Goal: Transaction & Acquisition: Purchase product/service

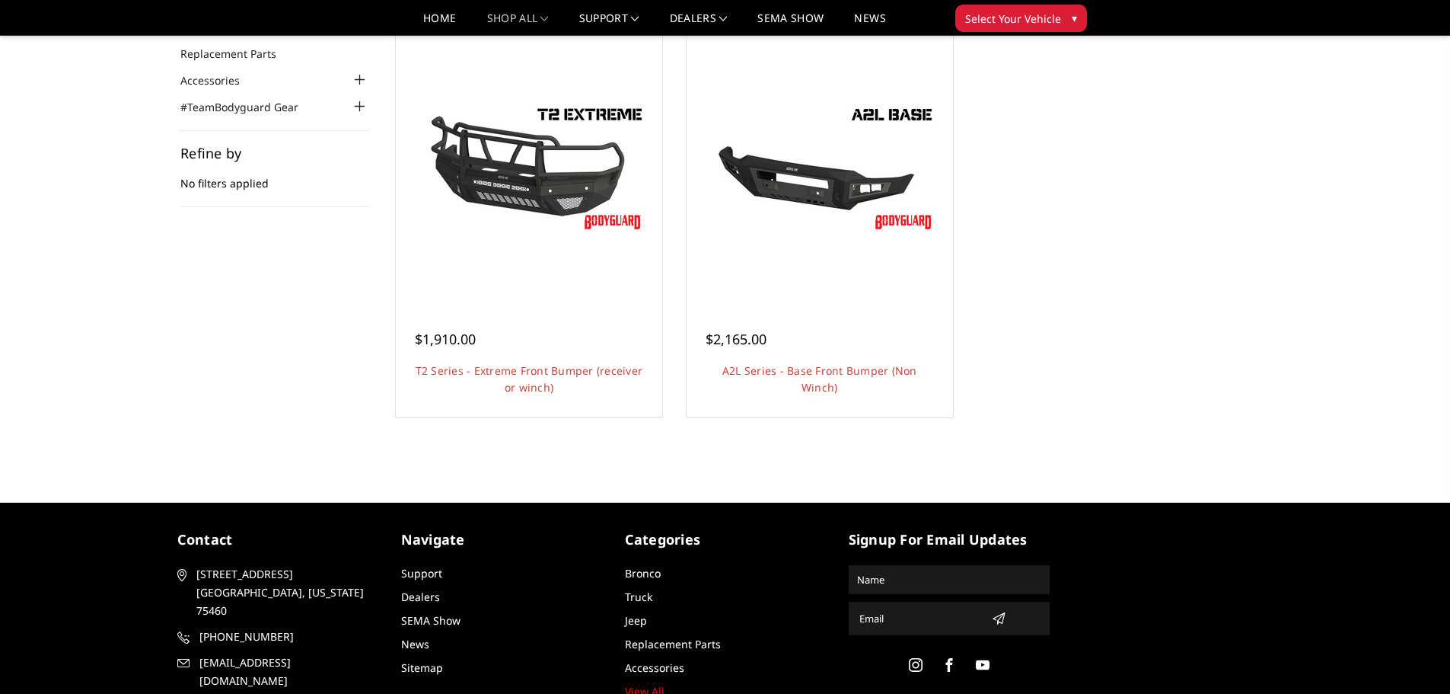
scroll to position [76, 0]
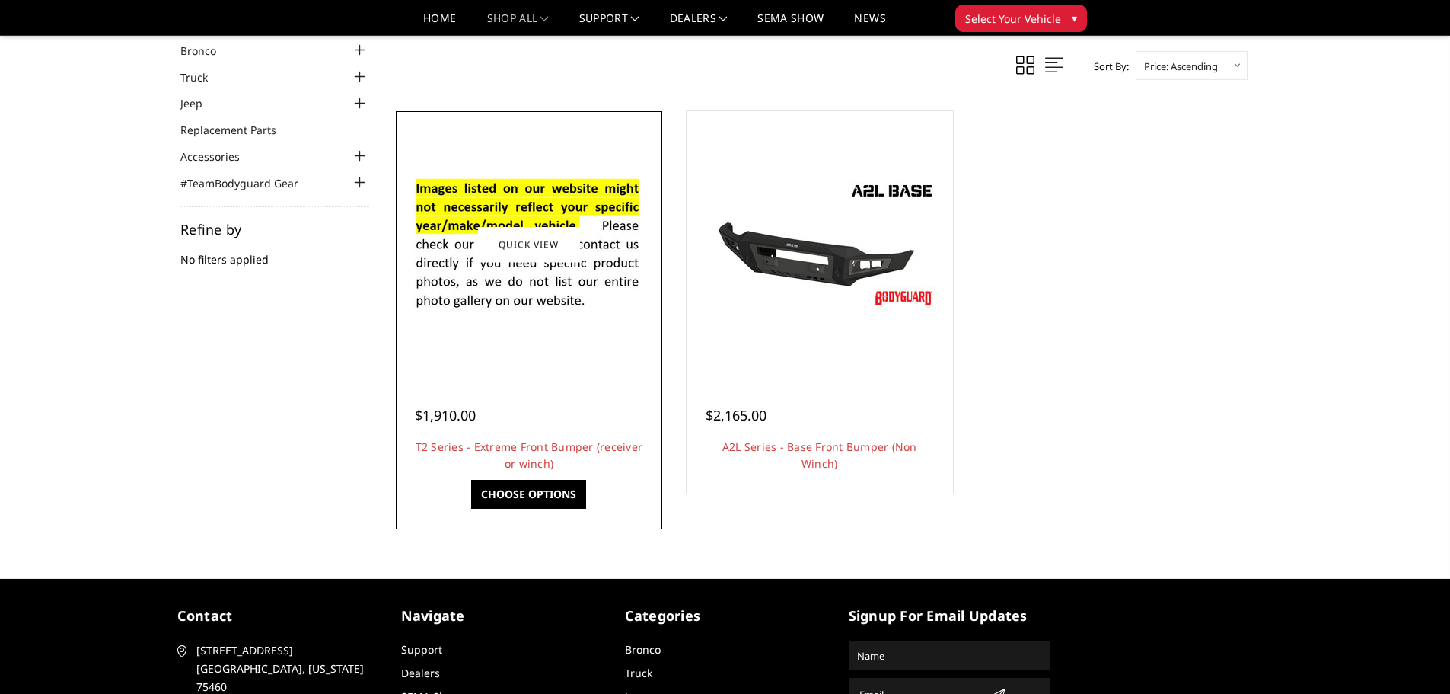
click at [542, 322] on img at bounding box center [529, 244] width 244 height 166
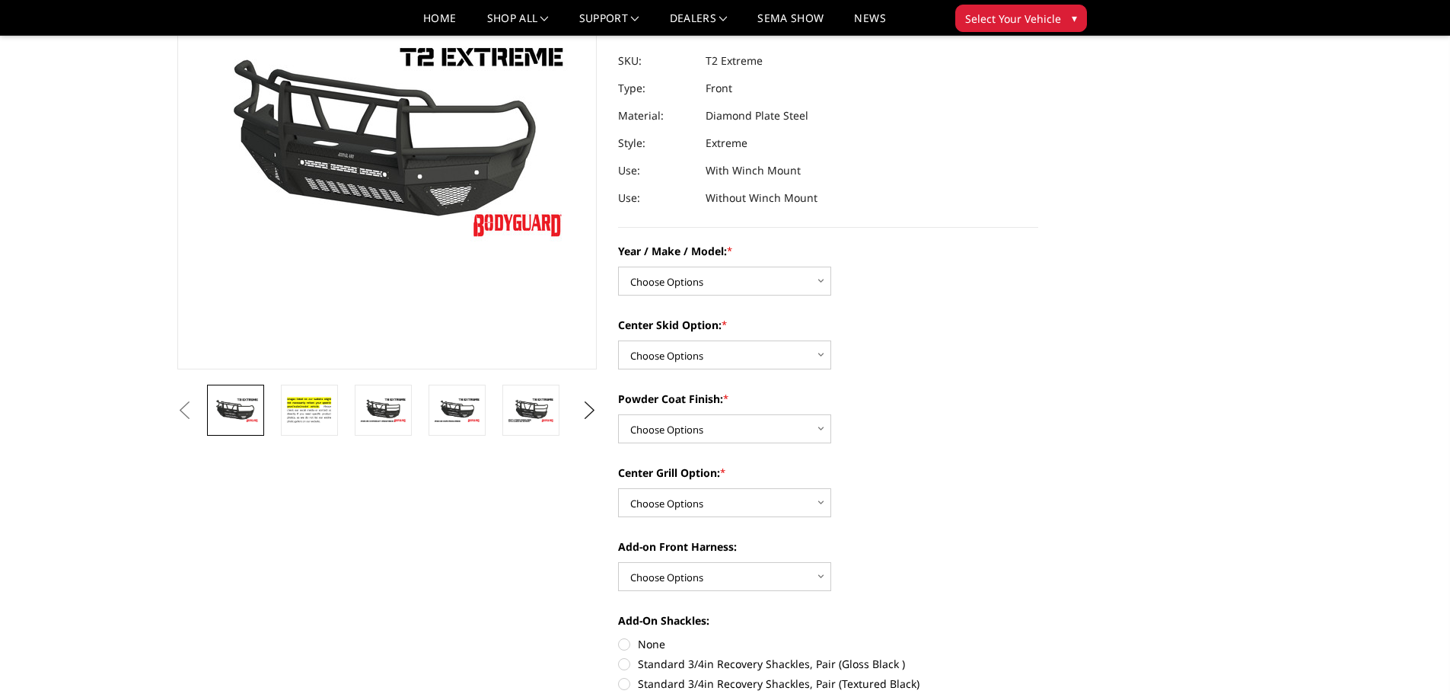
scroll to position [228, 0]
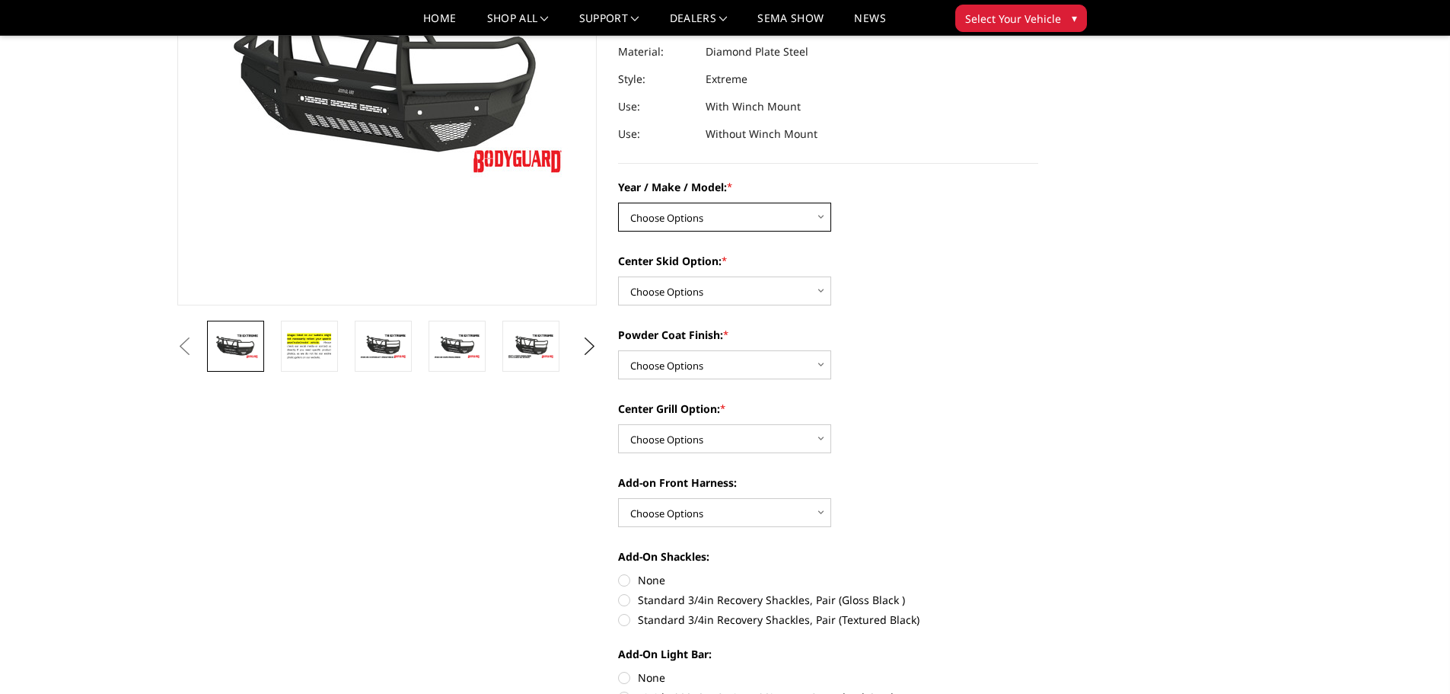
click at [820, 214] on select "Choose Options Chevrolet 19-21 1500 Chevrolet 15-19 2500 / 3500 Chevrolet 20-23…" at bounding box center [724, 217] width 213 height 29
select select "1453"
click at [618, 203] on select "Choose Options Chevrolet 19-21 1500 Chevrolet 15-19 2500 / 3500 Chevrolet 20-23…" at bounding box center [724, 217] width 213 height 29
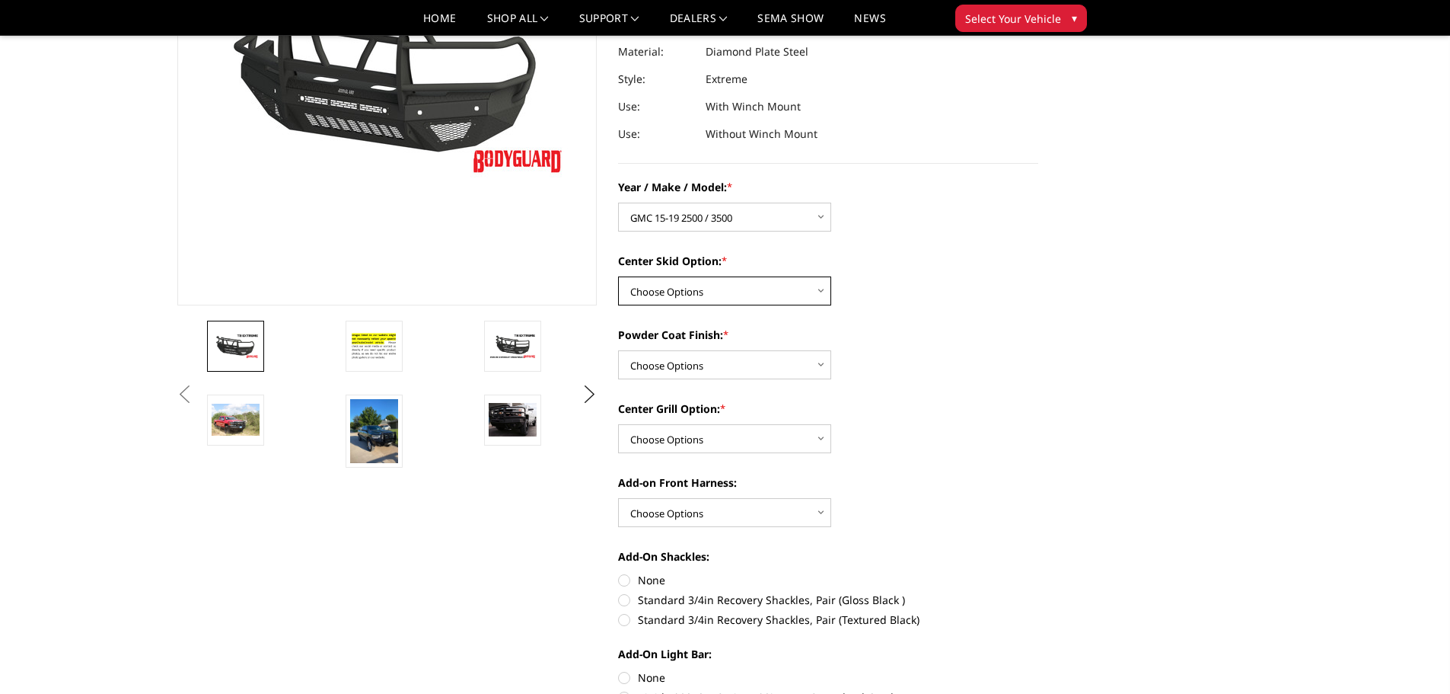
click at [729, 289] on select "Choose Options Standard center skid plate (included) Receiver tube Winch mount …" at bounding box center [724, 290] width 213 height 29
select select "624"
click at [618, 276] on select "Choose Options Standard center skid plate (included) Receiver tube Winch mount …" at bounding box center [724, 290] width 213 height 29
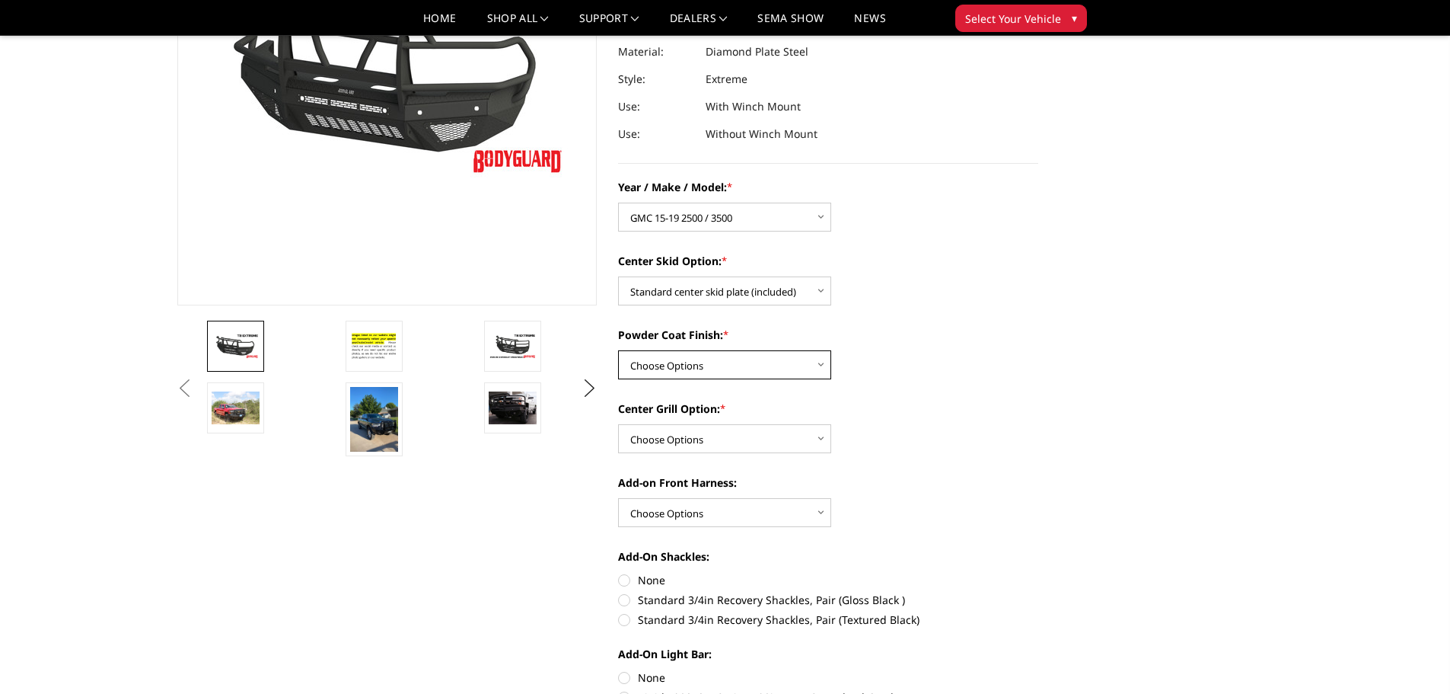
click at [721, 358] on select "Choose Options Bare metal Gloss Black Powder Coat Texture Black Powder Coat" at bounding box center [724, 364] width 213 height 29
select select "668"
click at [618, 350] on select "Choose Options Bare metal Gloss Black Powder Coat Texture Black Powder Coat" at bounding box center [724, 364] width 213 height 29
click at [726, 439] on select "Choose Options Add expanded metal in center grill Decline this option" at bounding box center [724, 438] width 213 height 29
select select "1081"
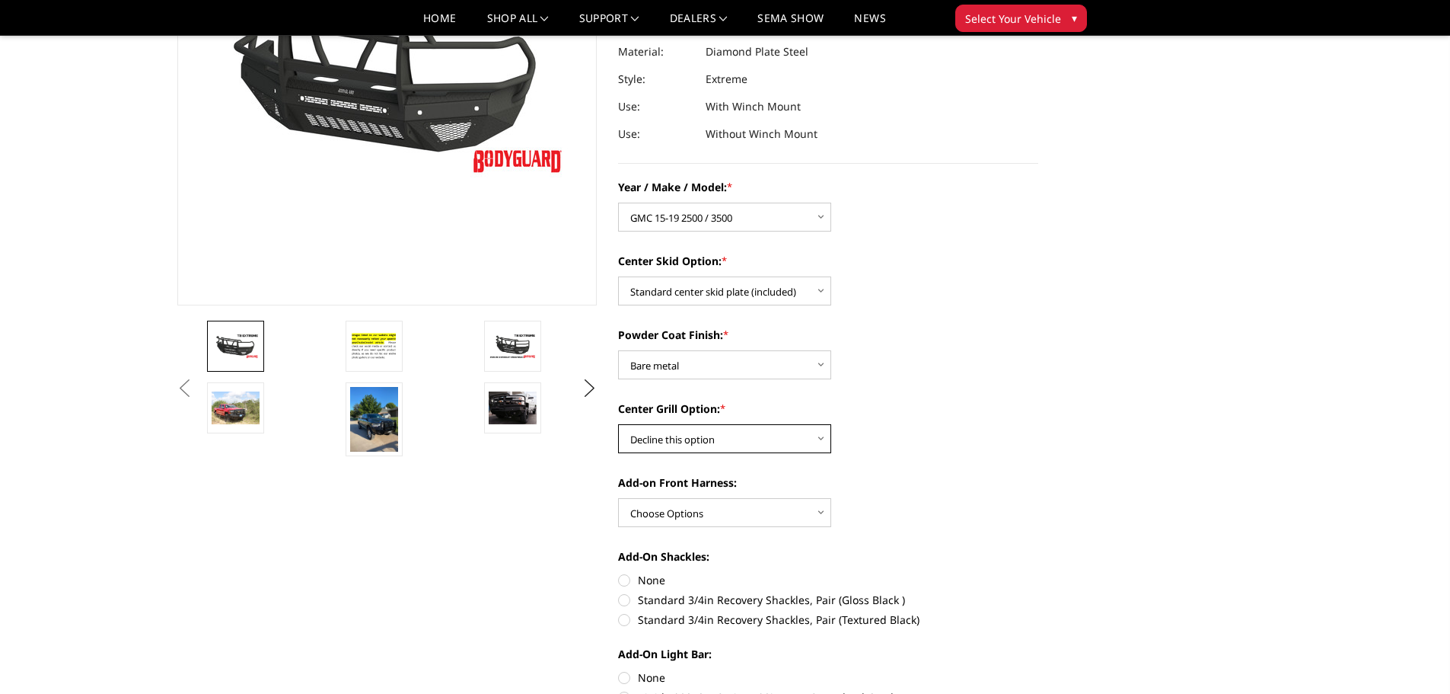
click at [618, 424] on select "Choose Options Add expanded metal in center grill Decline this option" at bounding box center [724, 438] width 213 height 29
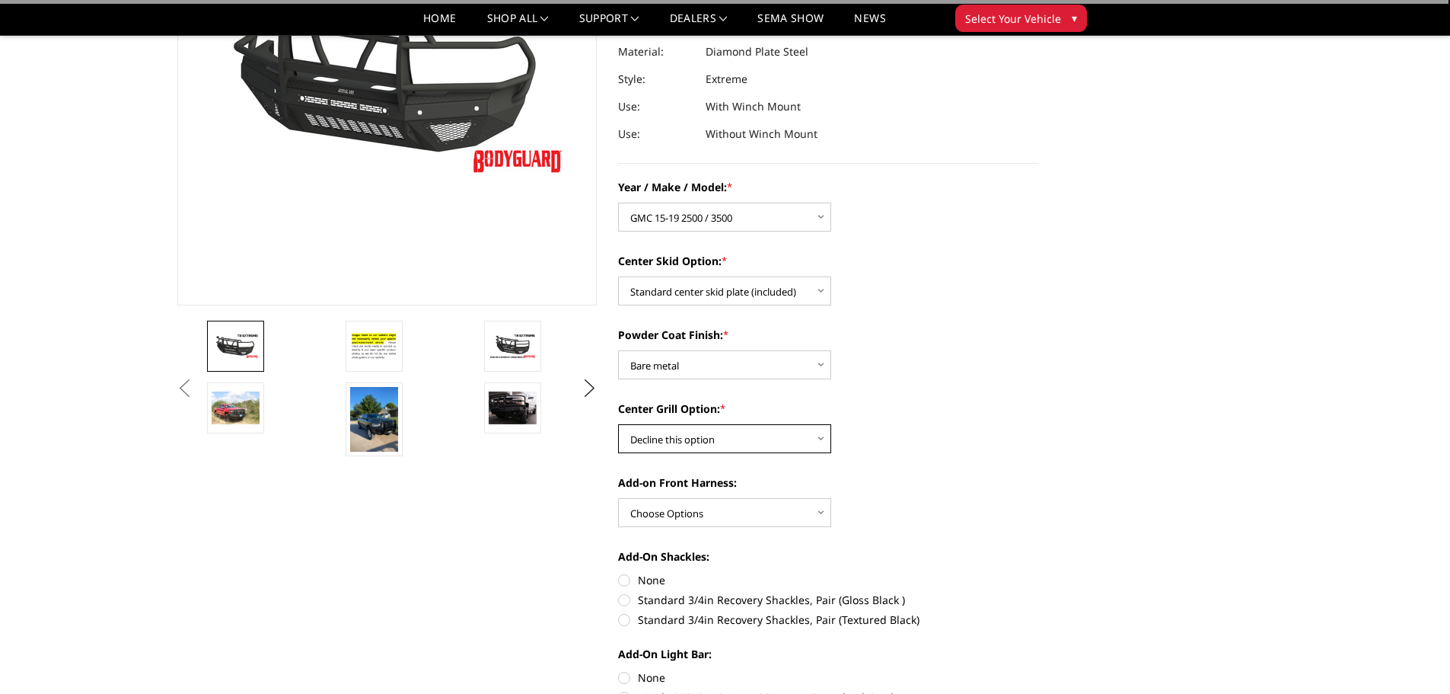
scroll to position [305, 0]
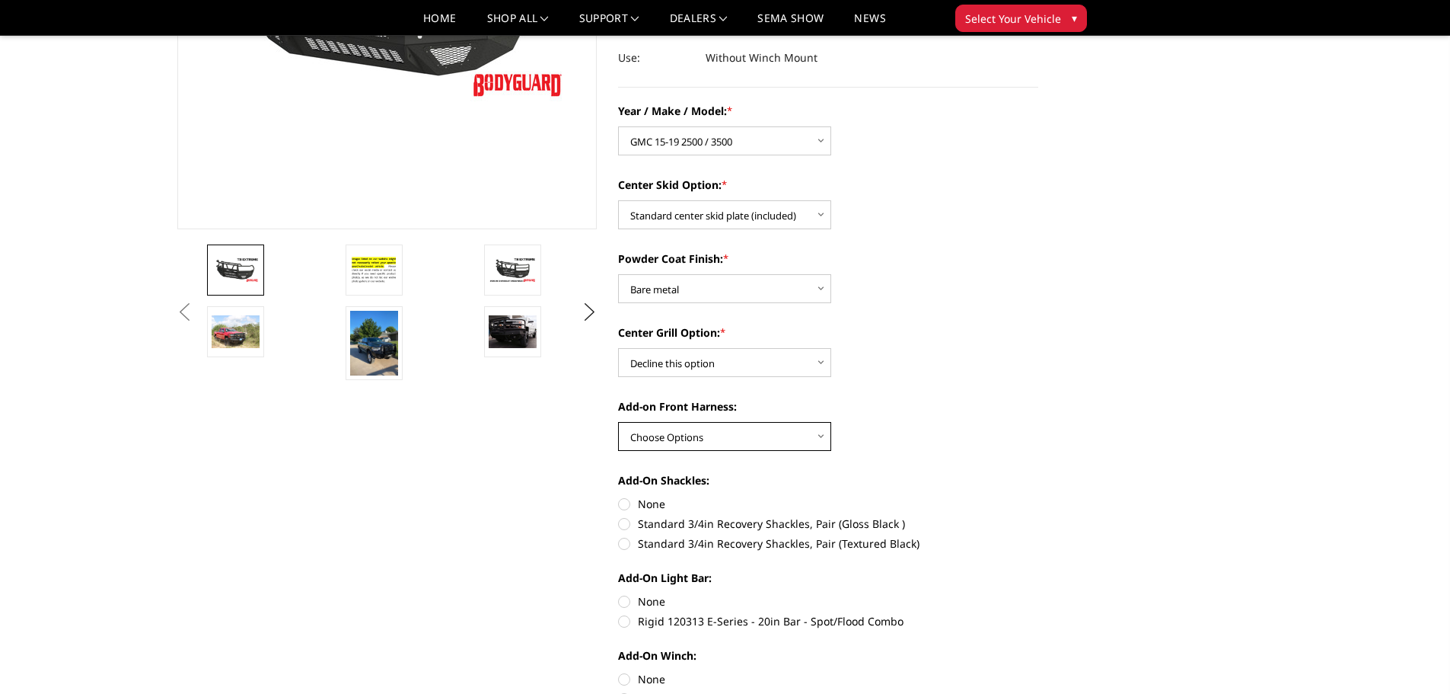
click at [770, 439] on select "Choose Options WITH front camera harness WITHOUT front camera harness" at bounding box center [724, 436] width 213 height 29
select select "1696"
click at [618, 422] on select "Choose Options WITH front camera harness WITHOUT front camera harness" at bounding box center [724, 436] width 213 height 29
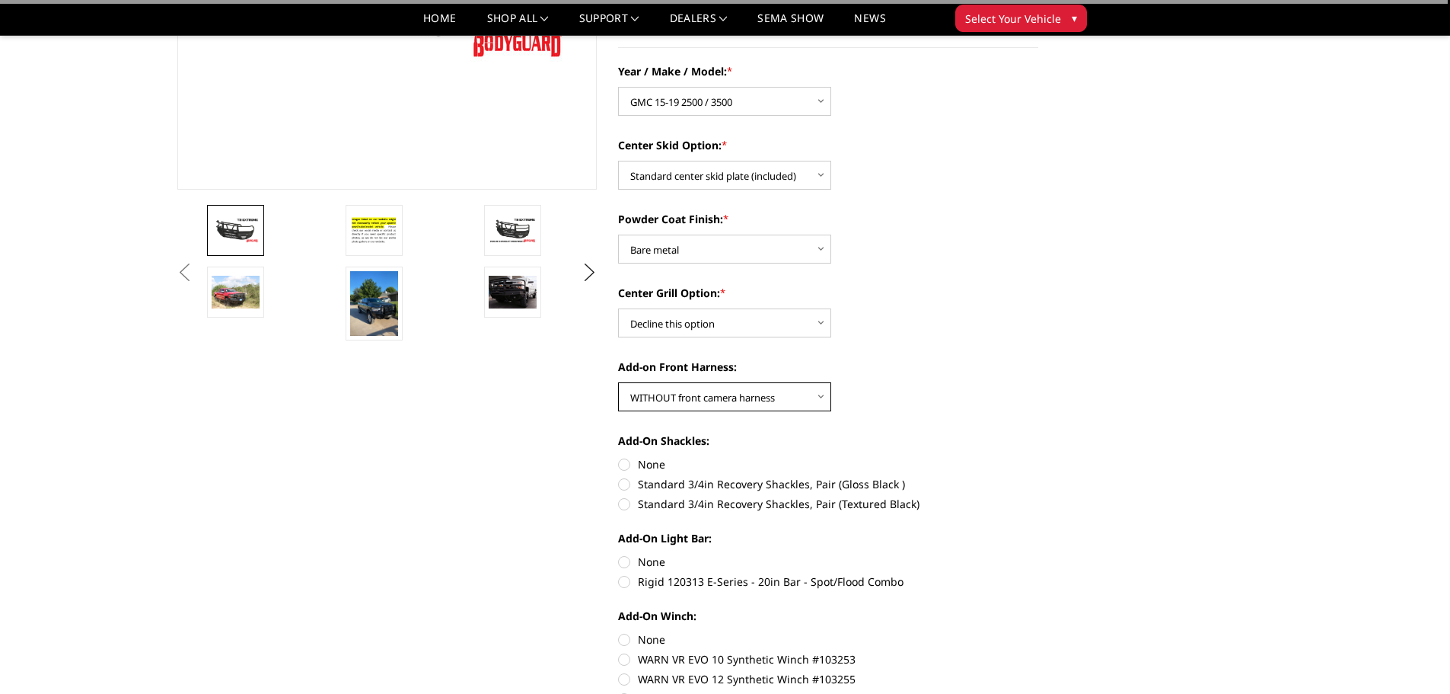
scroll to position [381, 0]
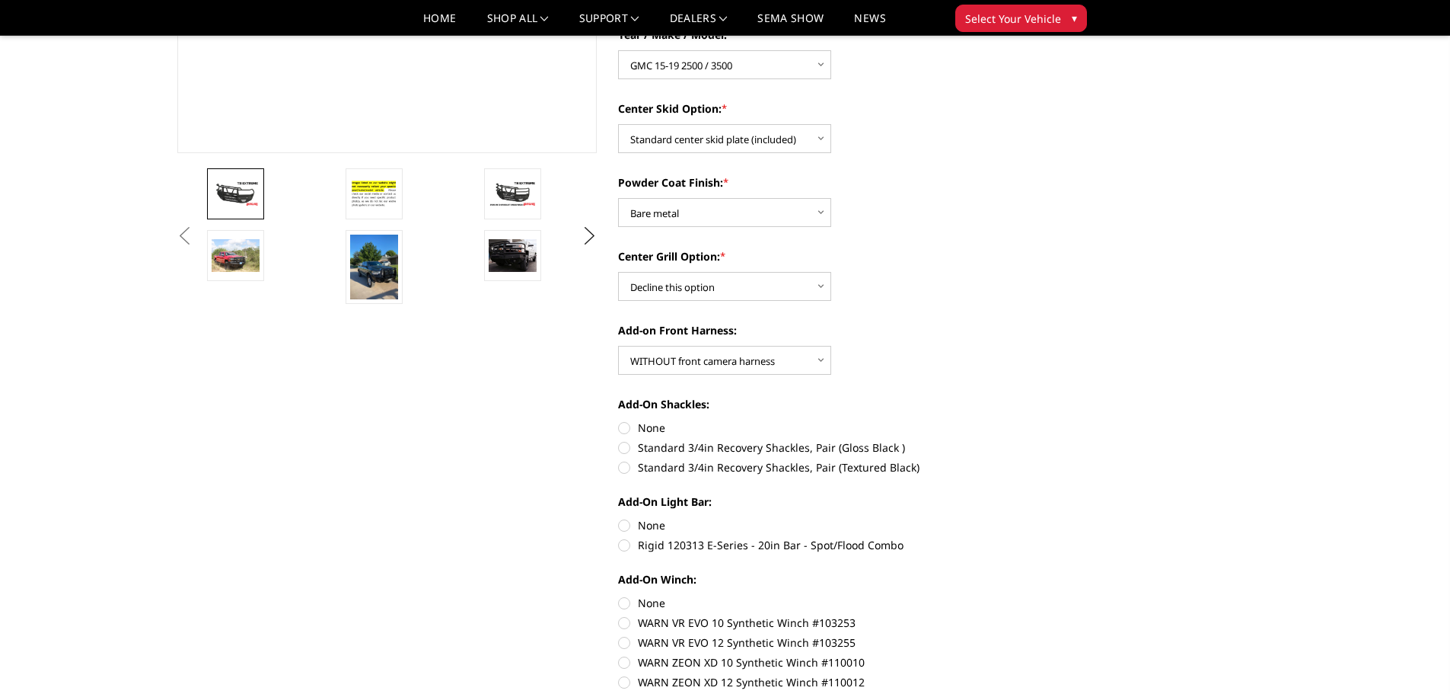
click at [625, 427] on label "None" at bounding box center [828, 427] width 420 height 16
click at [619, 420] on input "None" at bounding box center [618, 419] width 1 height 1
radio input "true"
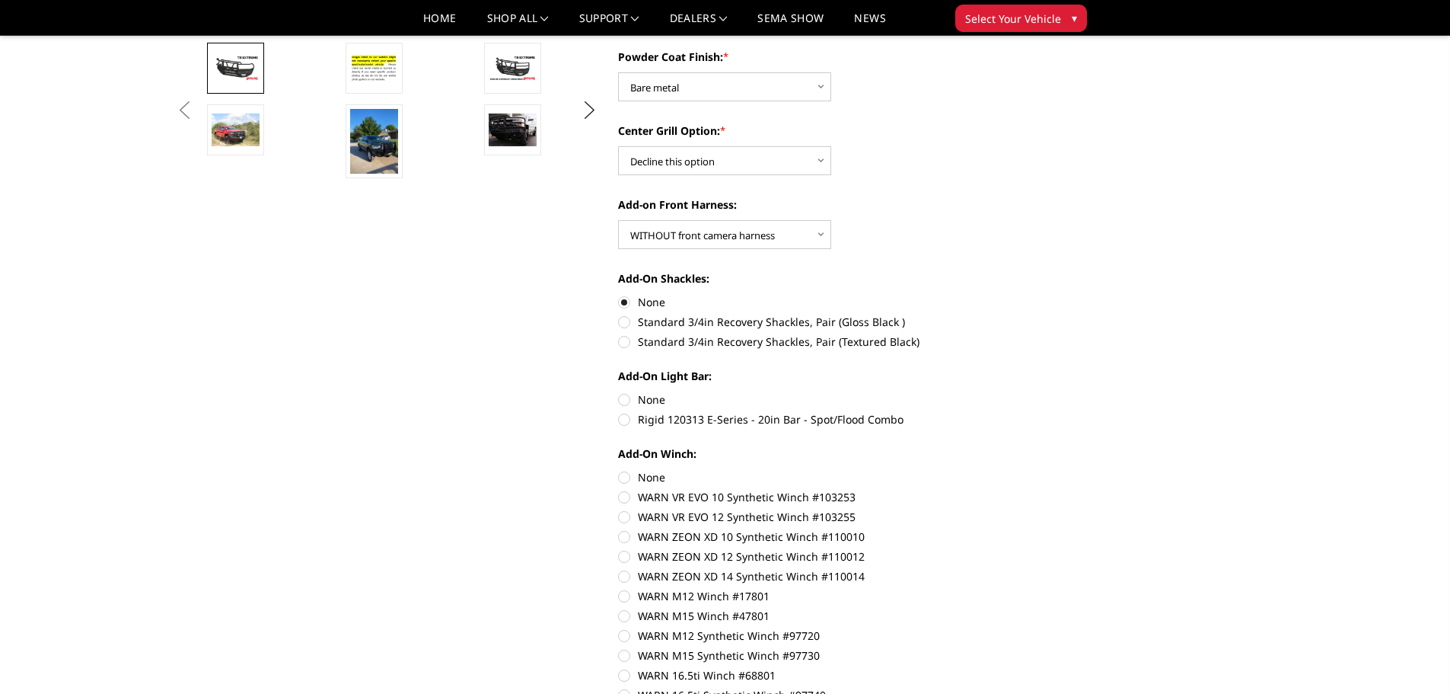
scroll to position [533, 0]
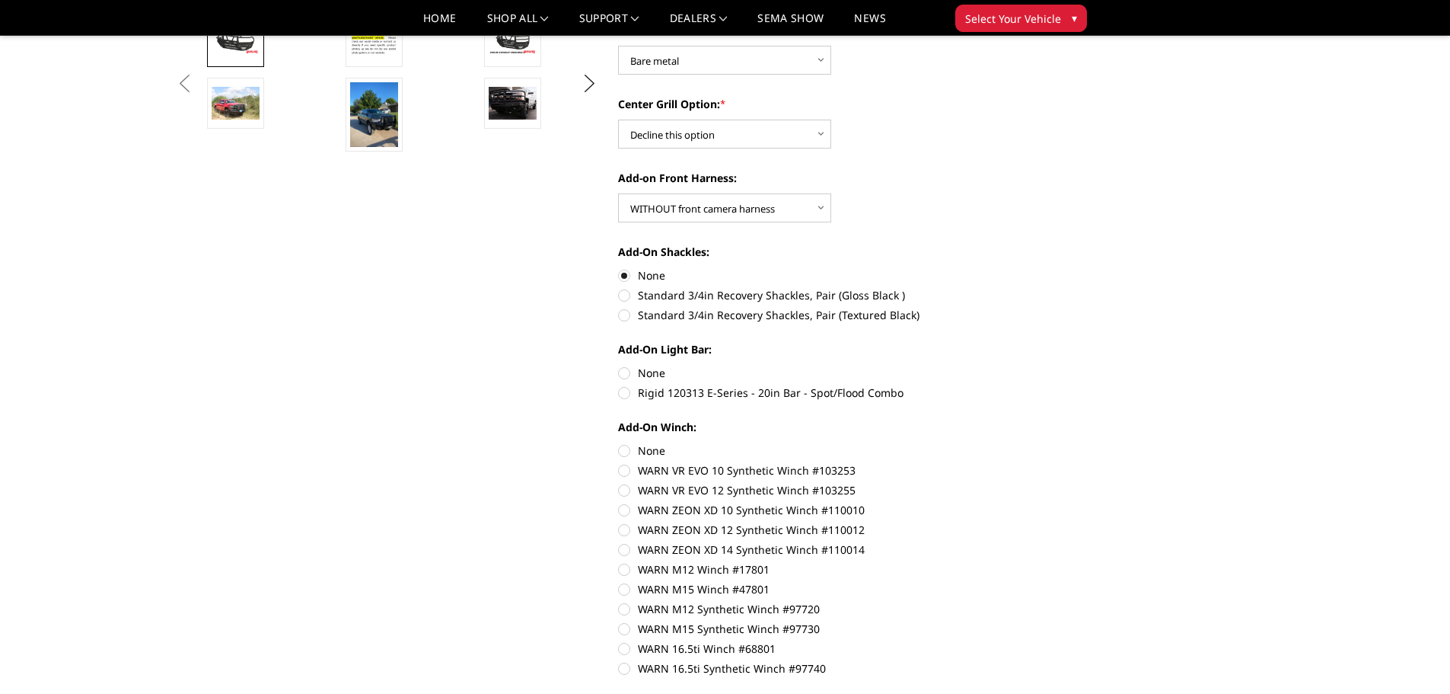
click at [627, 374] on label "None" at bounding box center [828, 373] width 420 height 16
click at [619, 365] on input "None" at bounding box center [618, 365] width 1 height 1
radio input "true"
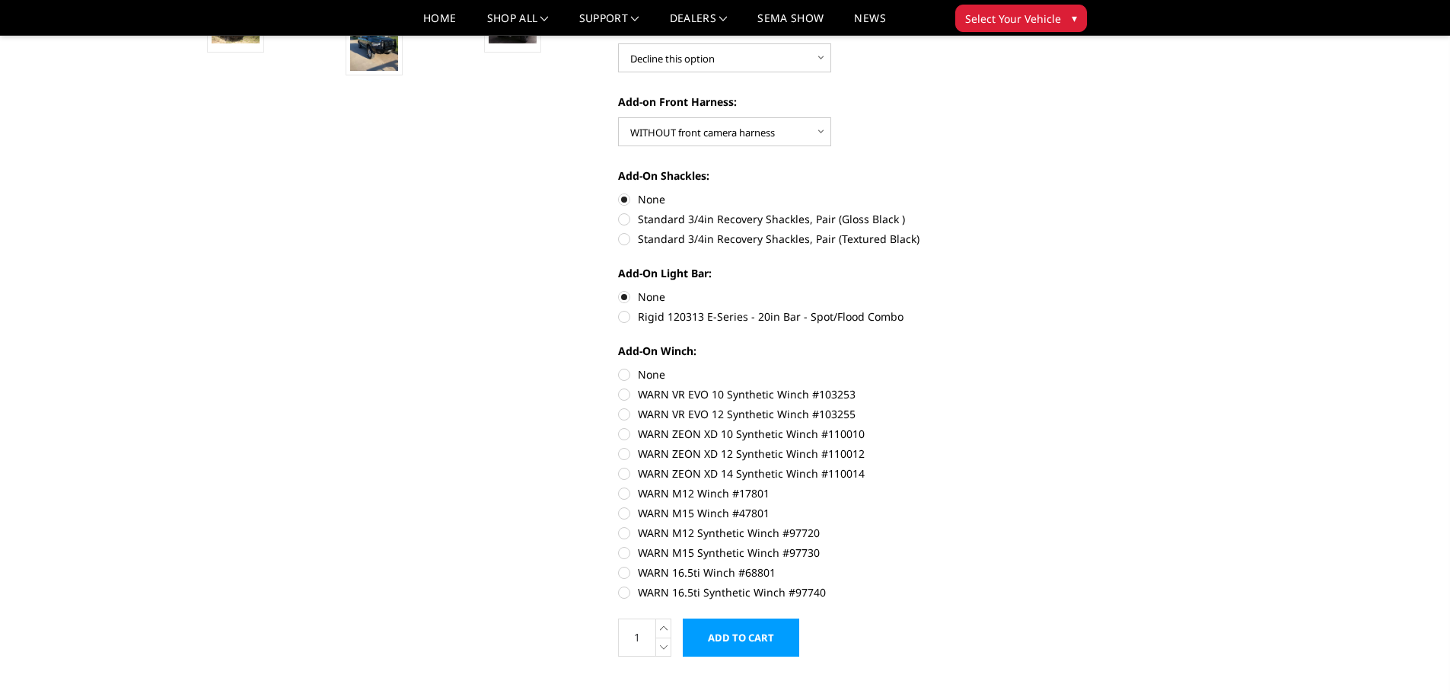
click at [622, 374] on label "None" at bounding box center [828, 374] width 420 height 16
click at [619, 367] on input "None" at bounding box center [618, 366] width 1 height 1
radio input "true"
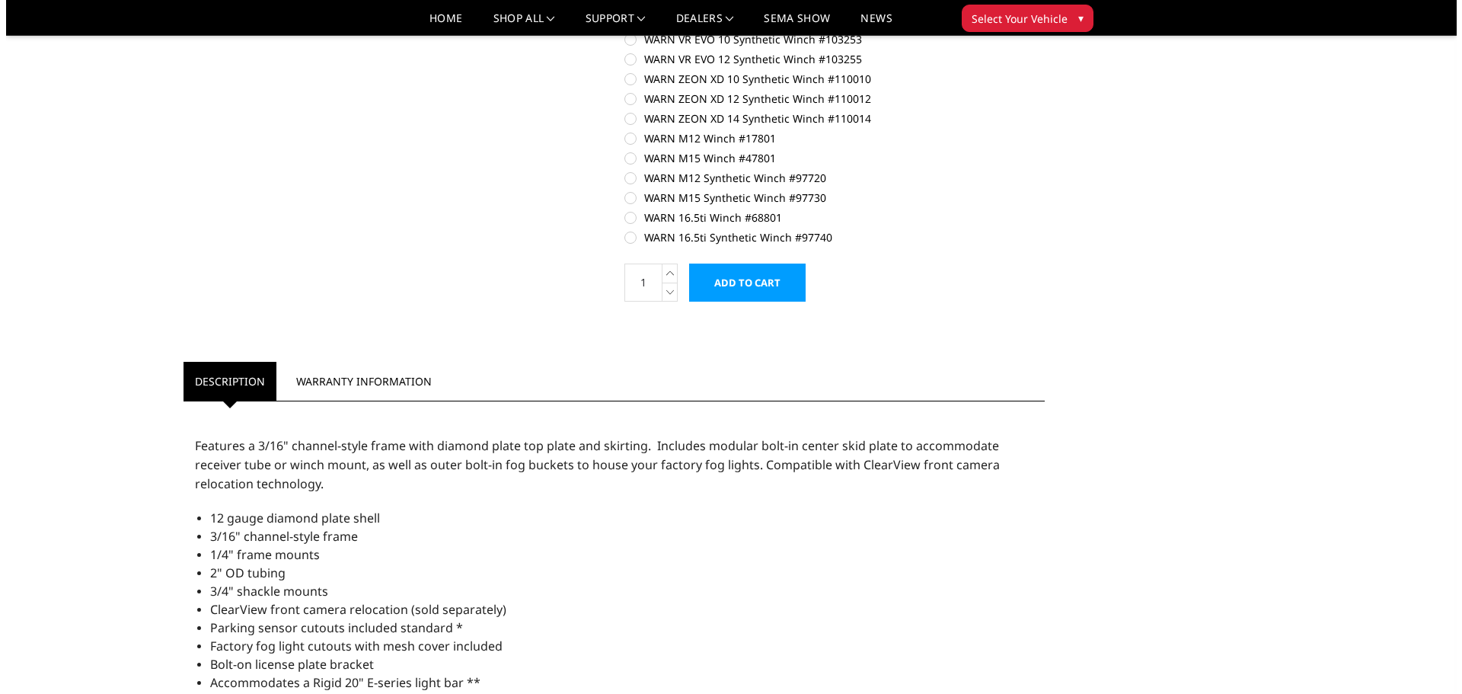
scroll to position [990, 0]
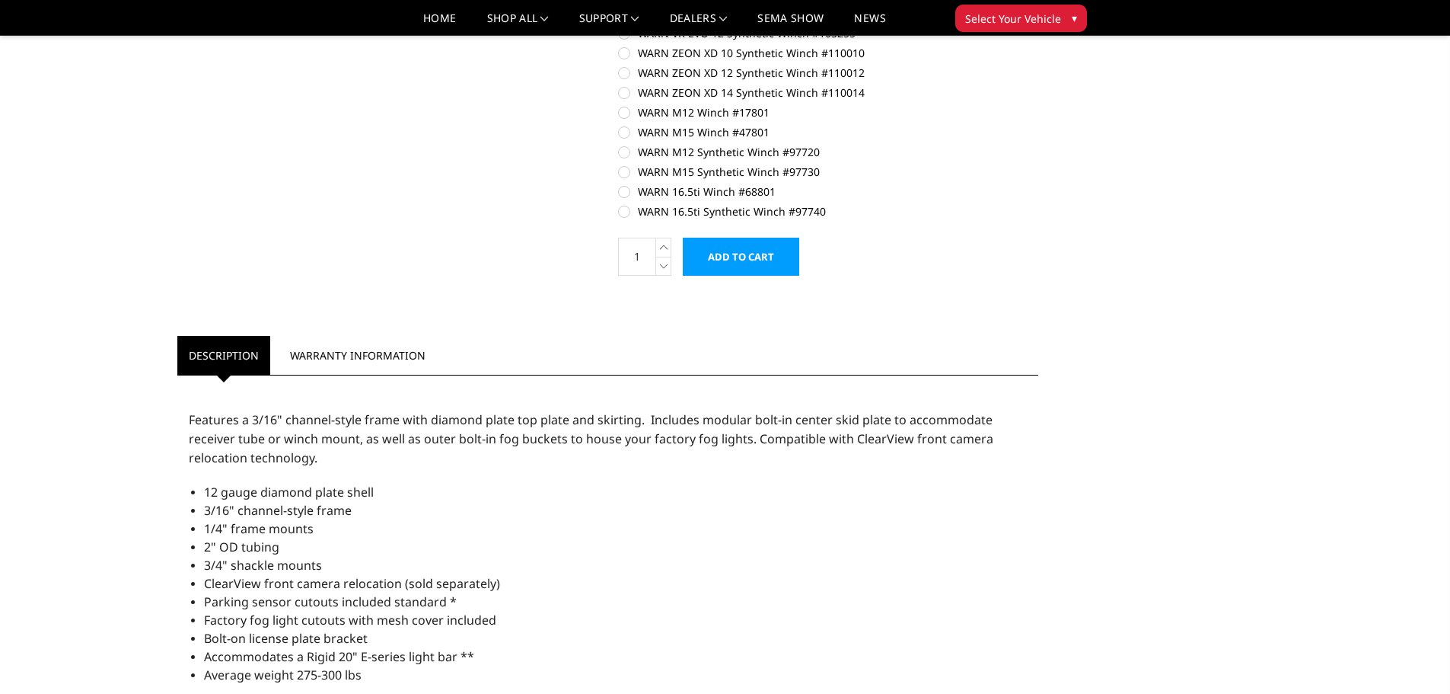
click at [760, 257] on input "Add to Cart" at bounding box center [741, 257] width 116 height 38
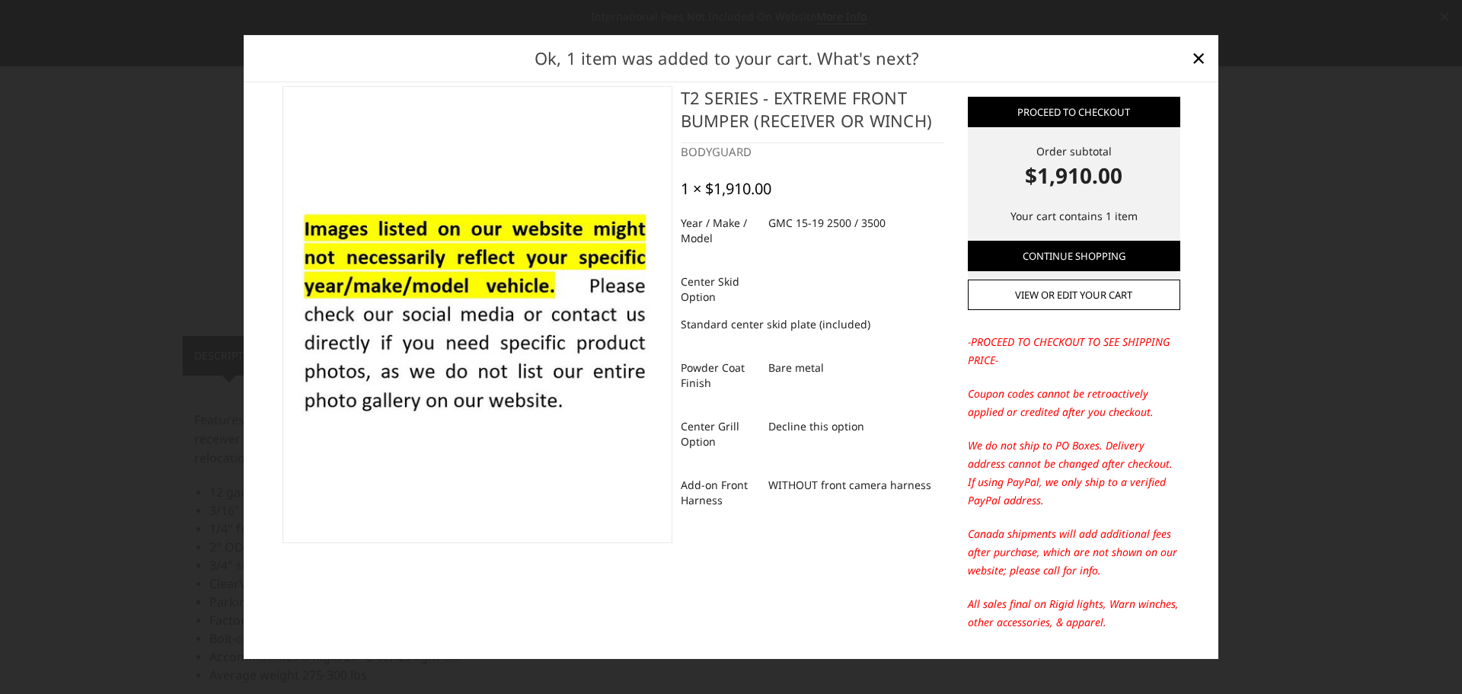
scroll to position [0, 0]
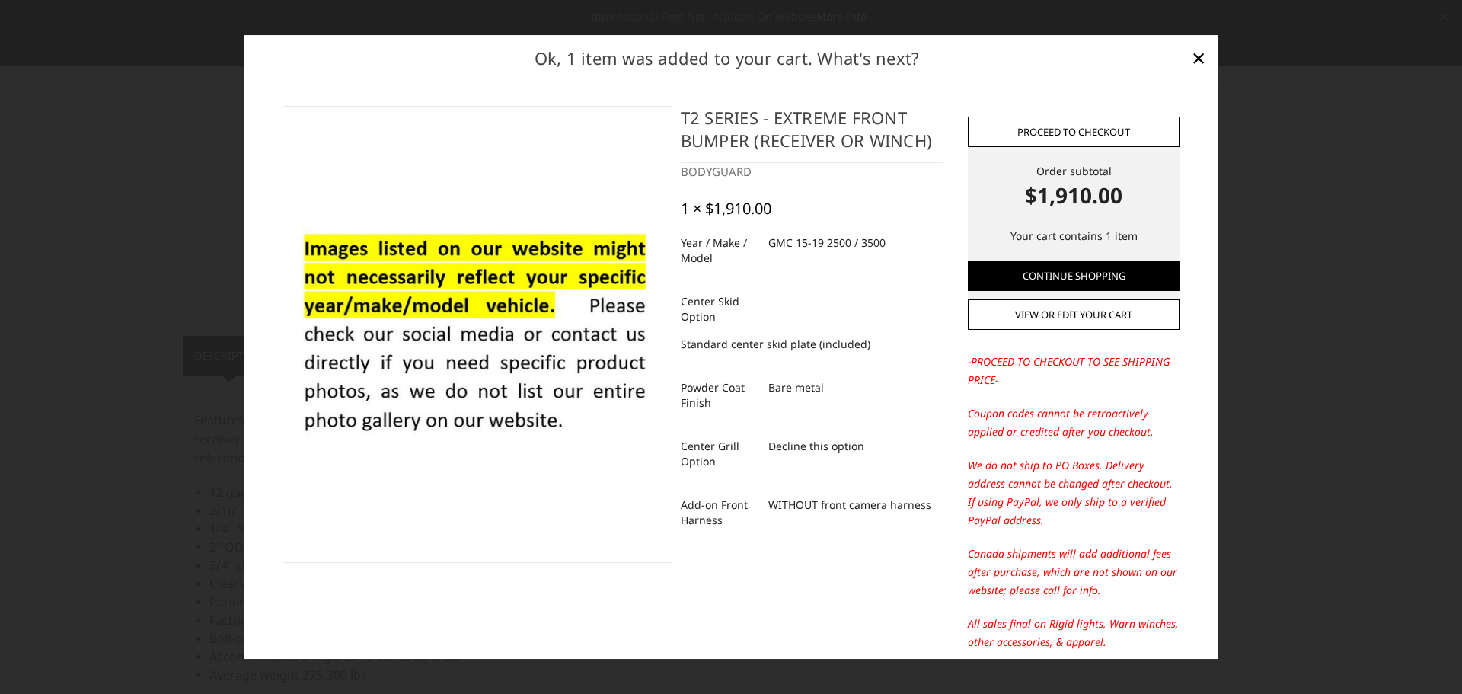
click at [1048, 132] on link "Proceed to checkout" at bounding box center [1074, 131] width 212 height 30
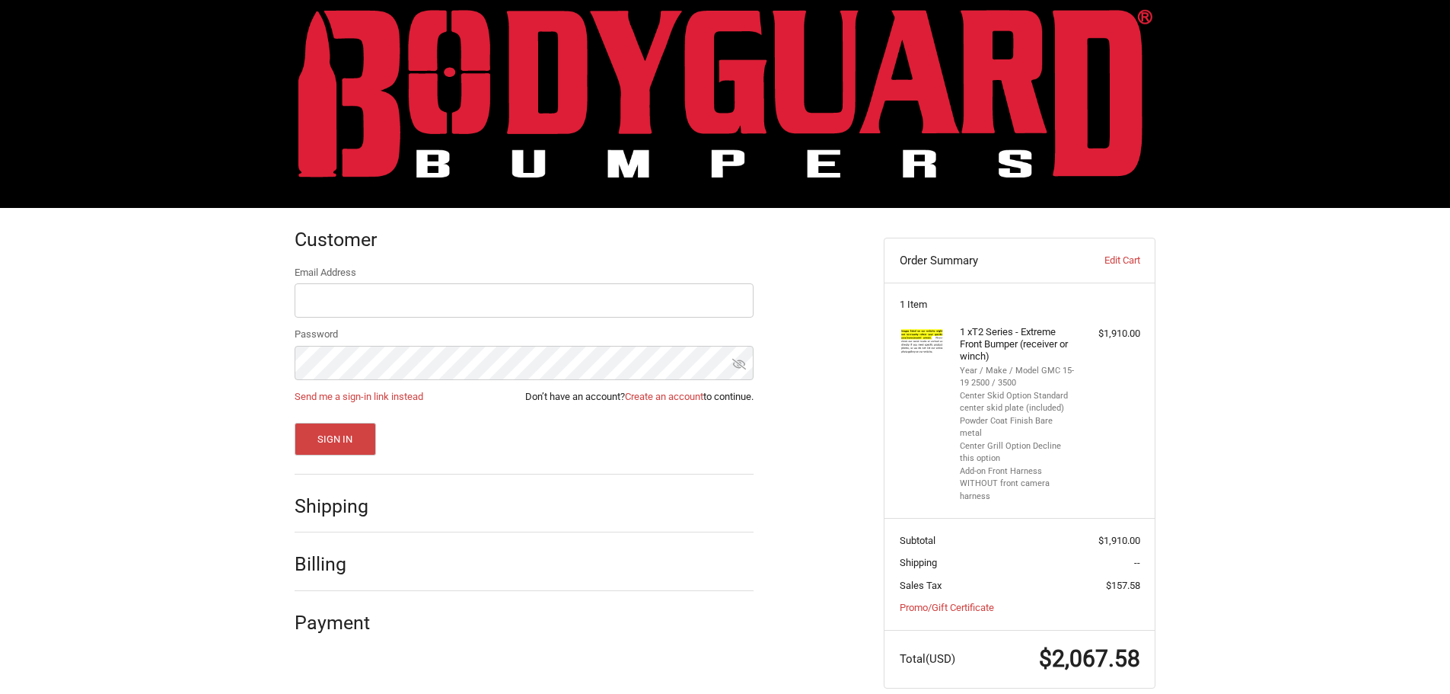
scroll to position [32, 0]
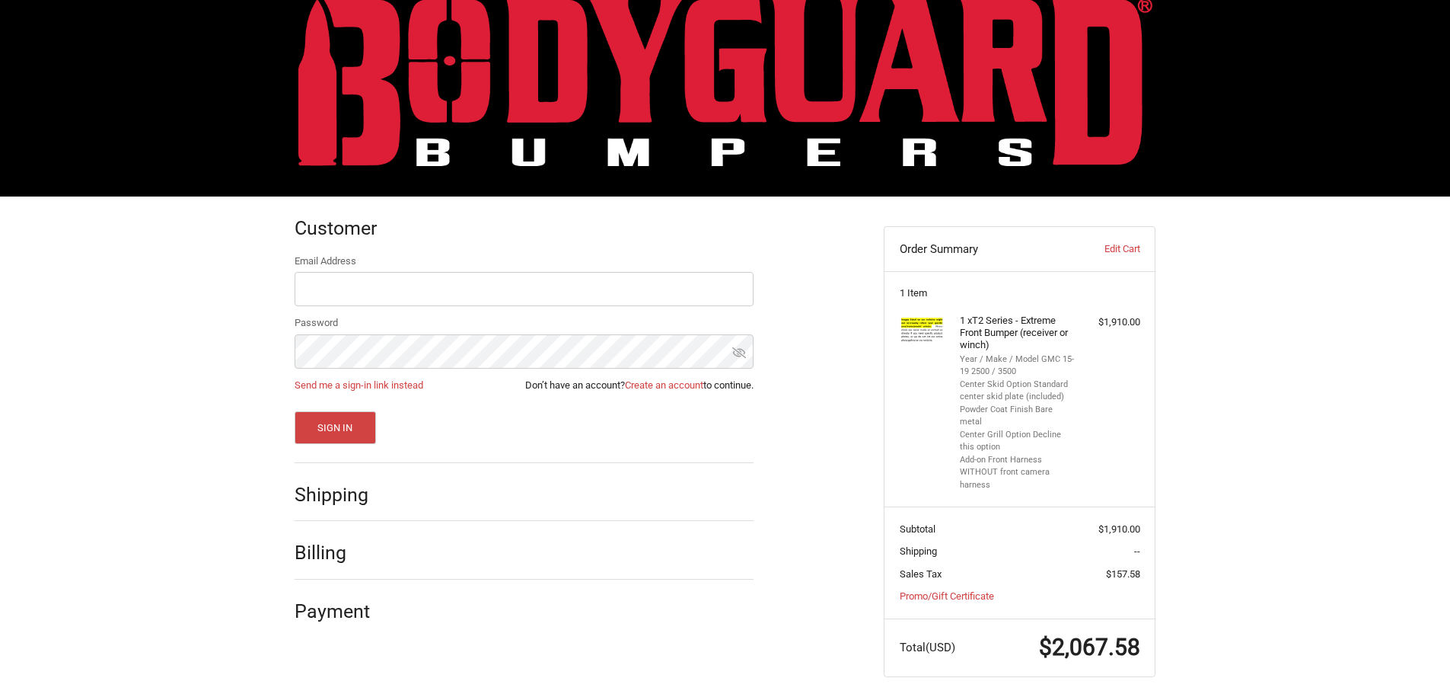
click at [504, 480] on div "Shipping" at bounding box center [524, 495] width 459 height 52
click at [925, 545] on span "Shipping" at bounding box center [918, 550] width 37 height 11
click at [531, 560] on div at bounding box center [577, 556] width 356 height 19
click at [386, 493] on div "Shipping" at bounding box center [524, 495] width 459 height 52
click at [351, 493] on h2 "Shipping" at bounding box center [339, 495] width 89 height 24
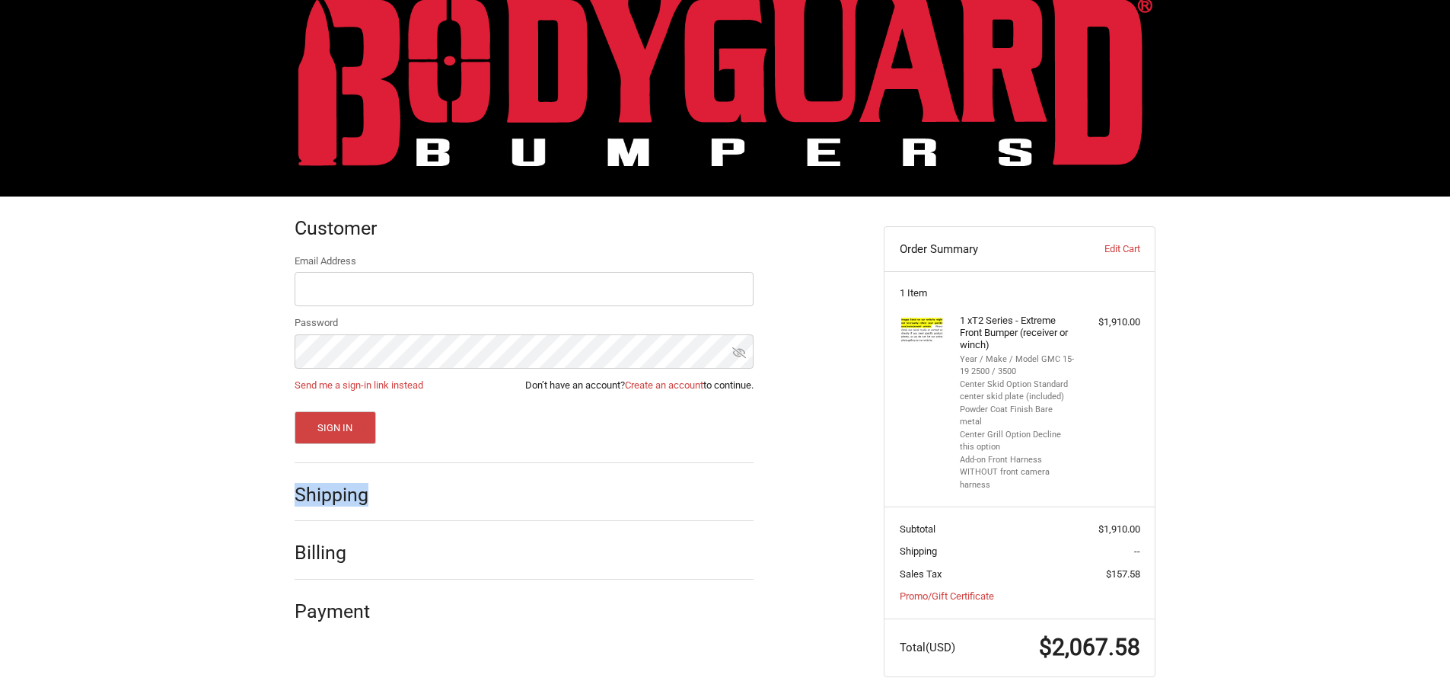
click at [351, 493] on h2 "Shipping" at bounding box center [339, 495] width 89 height 24
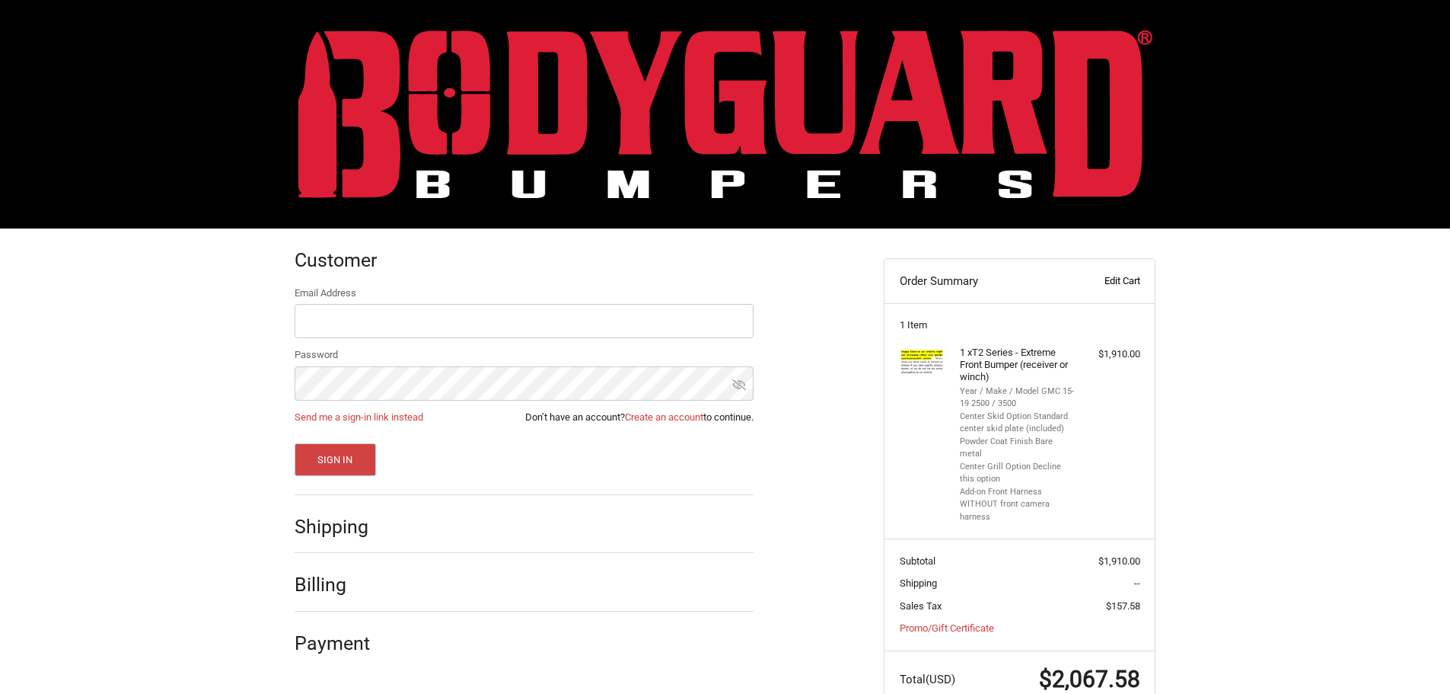
click at [1111, 280] on link "Edit Cart" at bounding box center [1101, 280] width 75 height 15
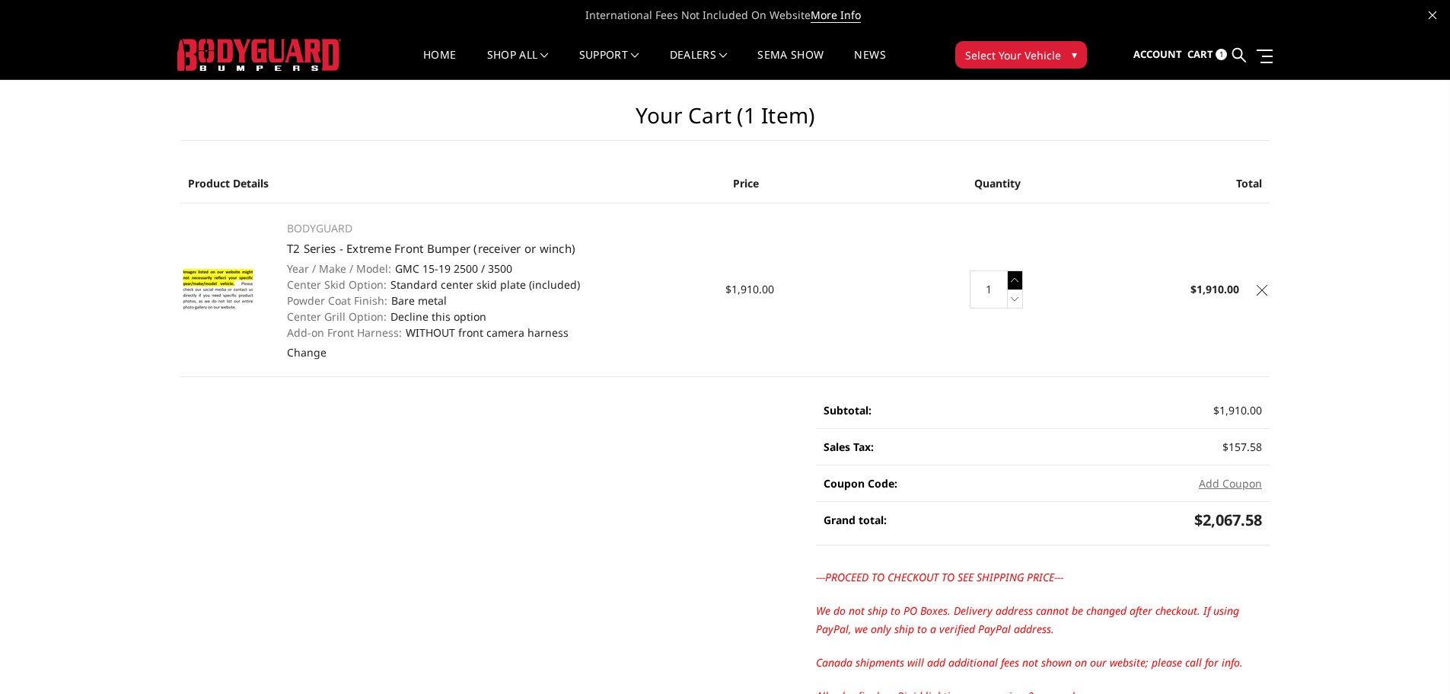
click at [1018, 281] on icon at bounding box center [1015, 279] width 15 height 19
click at [1018, 300] on icon at bounding box center [1015, 298] width 15 height 19
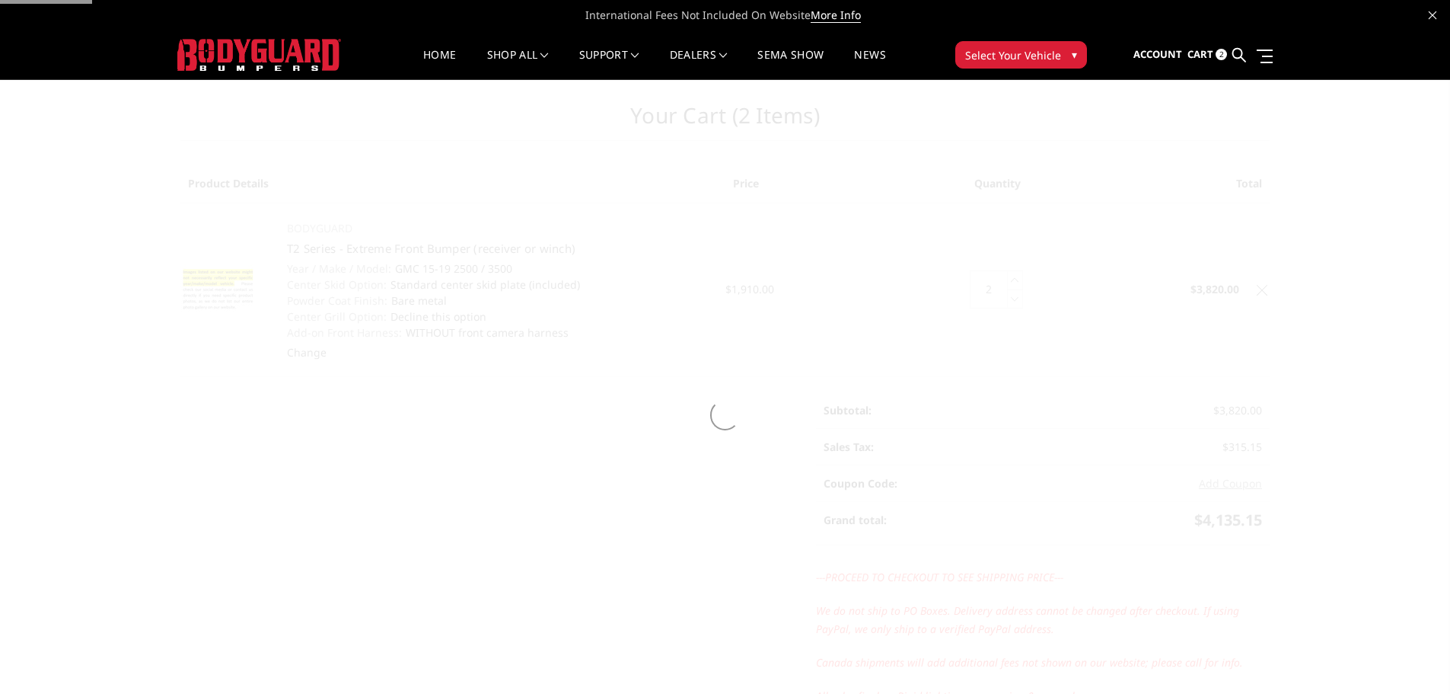
click at [1018, 300] on div at bounding box center [725, 414] width 1096 height 669
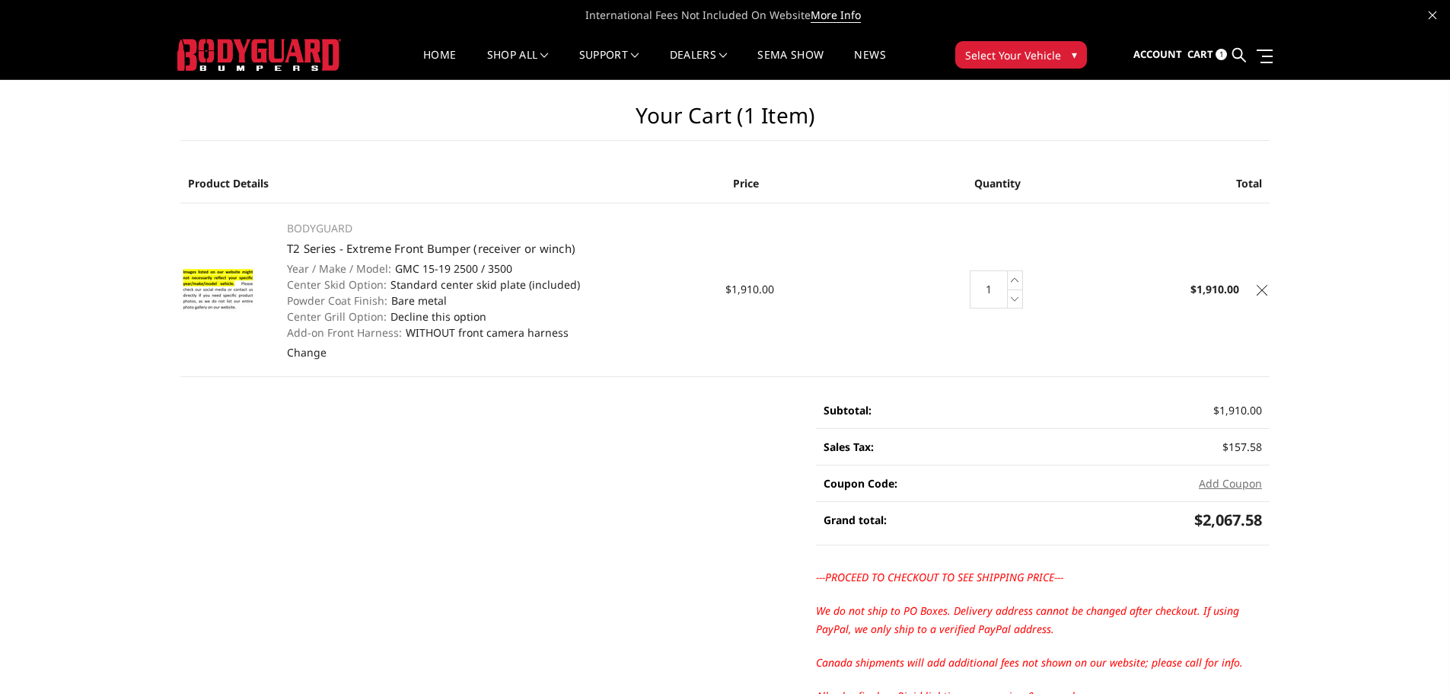
click at [1265, 287] on icon at bounding box center [1262, 290] width 11 height 11
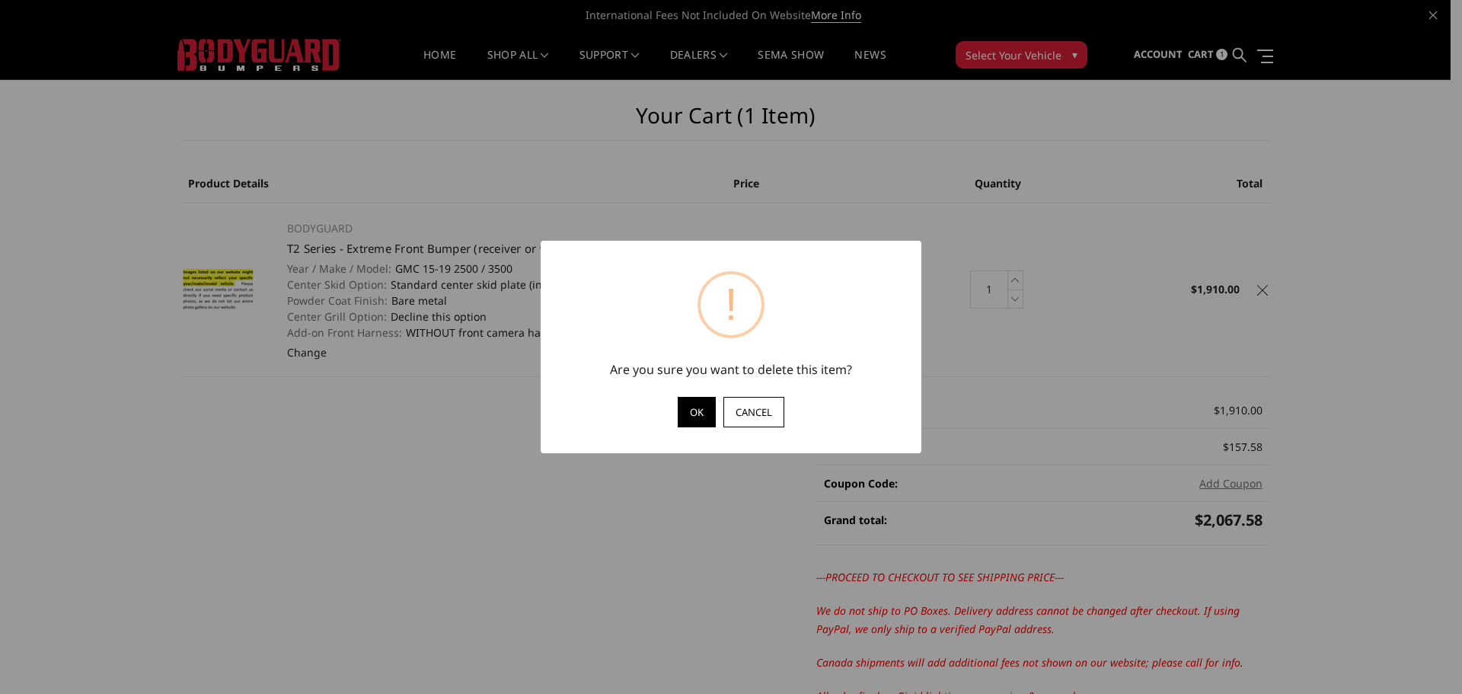
click at [701, 404] on button "OK" at bounding box center [697, 412] width 38 height 30
